Goal: Information Seeking & Learning: Learn about a topic

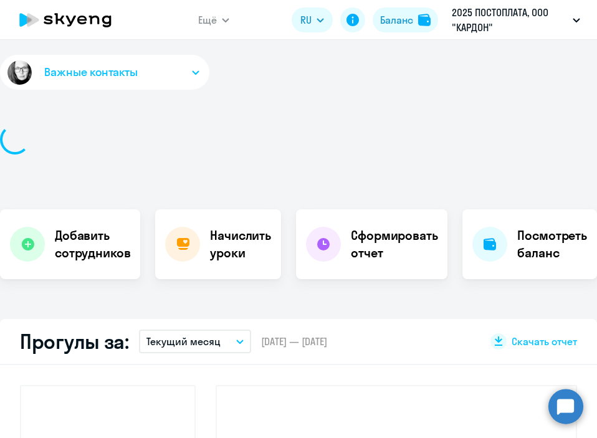
click at [87, 22] on icon at bounding box center [66, 19] width 110 height 31
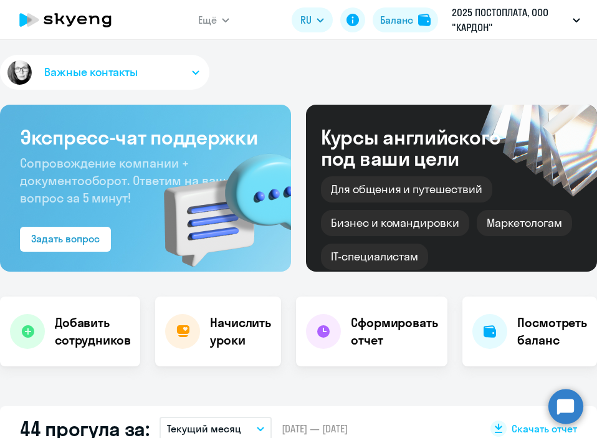
select select "30"
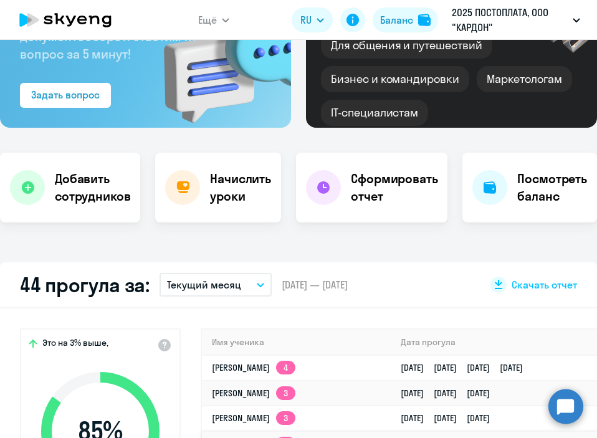
scroll to position [310, 0]
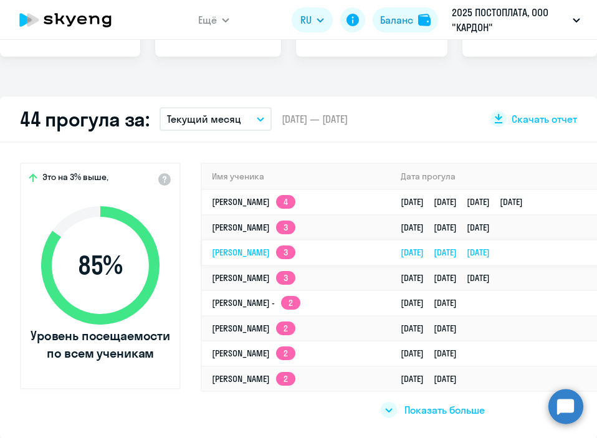
click at [250, 249] on link "[PERSON_NAME] 3" at bounding box center [254, 252] width 84 height 11
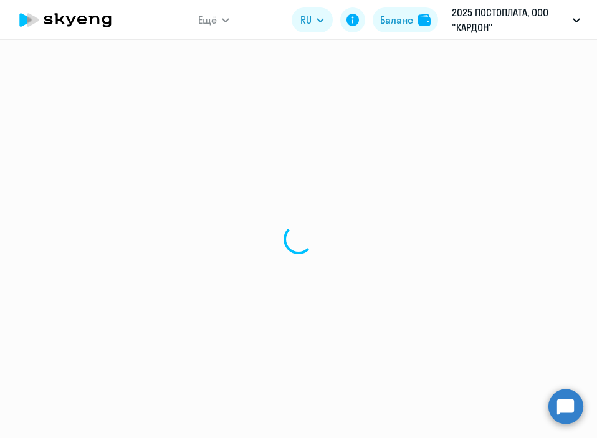
select select "english"
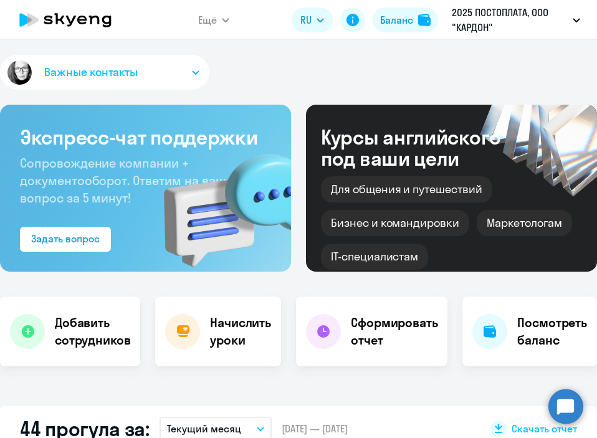
select select "30"
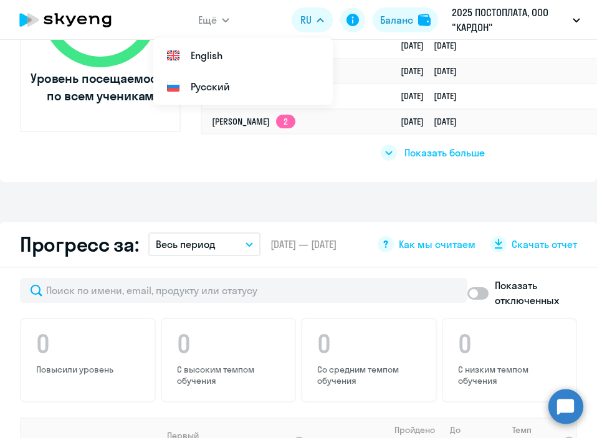
scroll to position [604, 0]
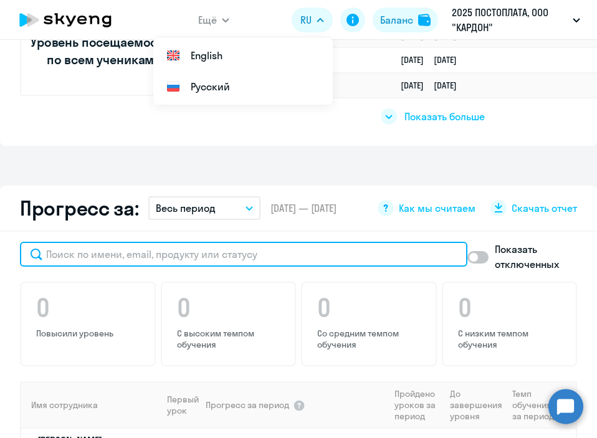
click at [170, 253] on input "text" at bounding box center [244, 254] width 448 height 25
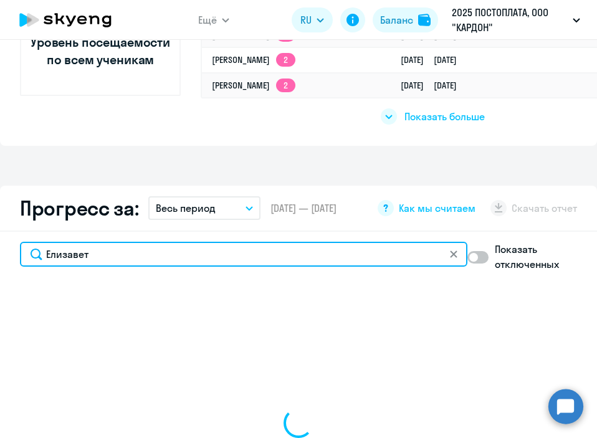
type input "[PERSON_NAME]"
select select "30"
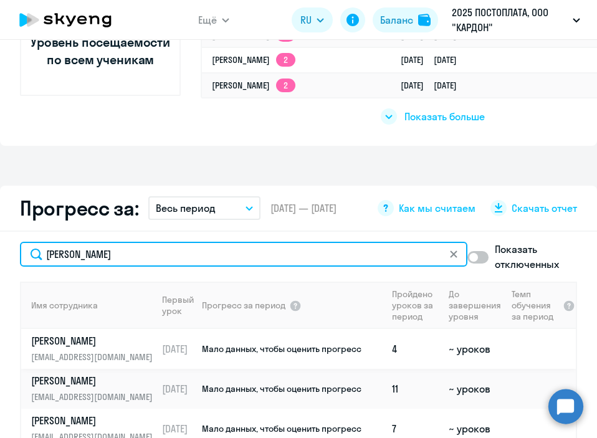
type input "[PERSON_NAME]"
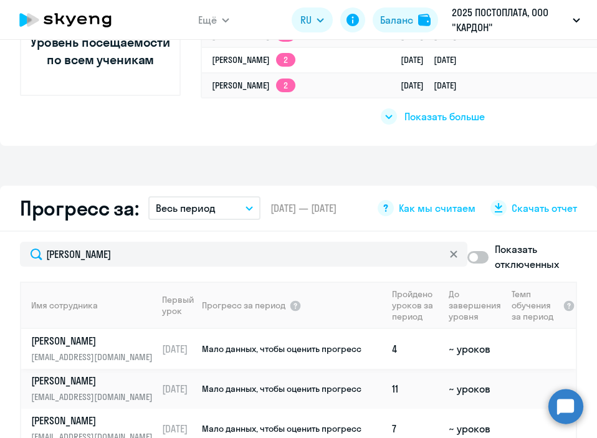
click at [247, 355] on td "Мало данных, чтобы оценить прогресс" at bounding box center [294, 349] width 187 height 40
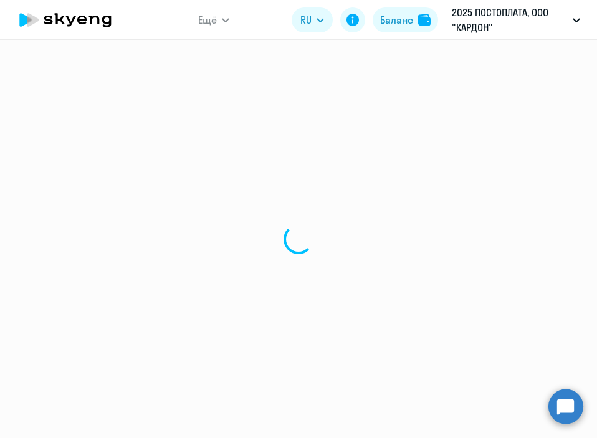
select select "english"
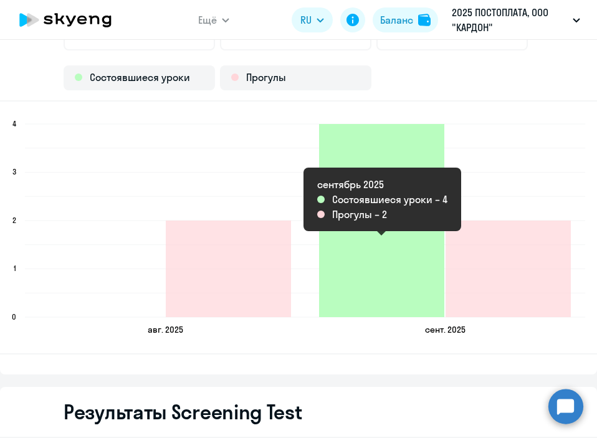
scroll to position [1615, 0]
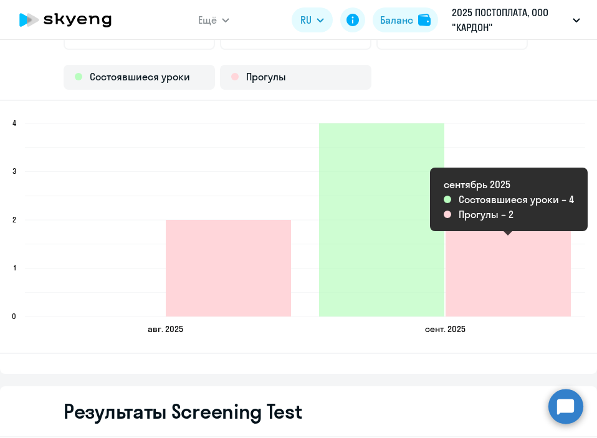
click at [461, 298] on icon "2025-09-23T21:00:00.000Z Прогулы 2" at bounding box center [508, 268] width 125 height 97
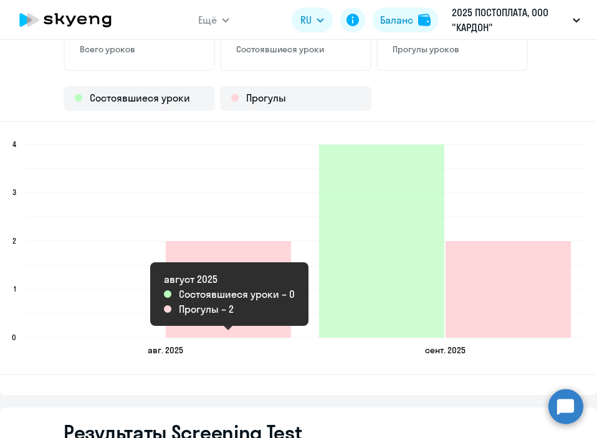
scroll to position [1593, 0]
